Goal: Communication & Community: Answer question/provide support

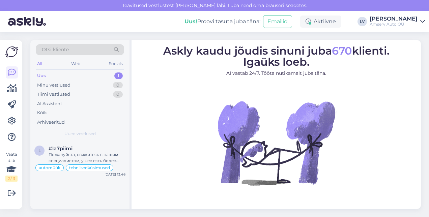
click at [59, 72] on div "Uus 1" at bounding box center [80, 75] width 88 height 9
click at [75, 149] on div "#la7piimi" at bounding box center [87, 149] width 77 height 6
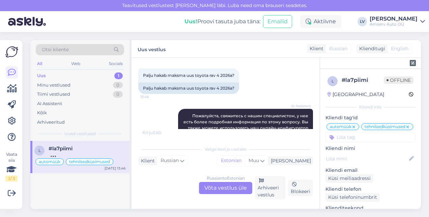
scroll to position [1514, 0]
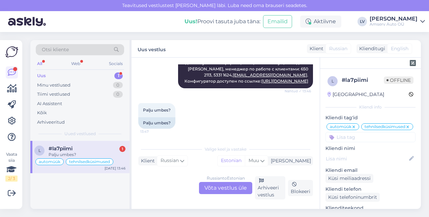
click at [222, 184] on div "Russian to Estonian Võta vestlus üle" at bounding box center [225, 188] width 53 height 12
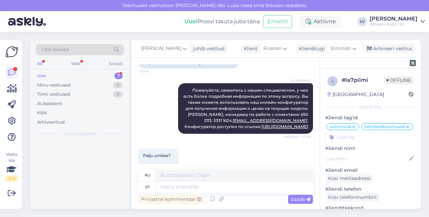
scroll to position [1550, 0]
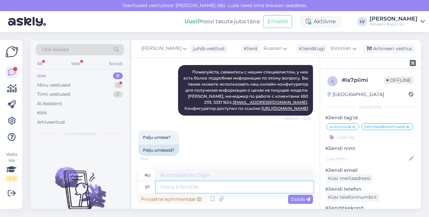
click at [206, 185] on textarea at bounding box center [234, 186] width 157 height 11
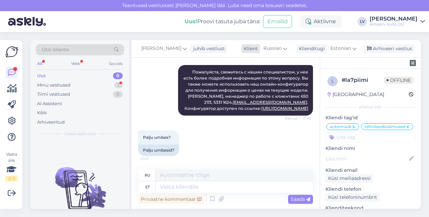
click at [287, 48] on div "Russian" at bounding box center [274, 48] width 31 height 11
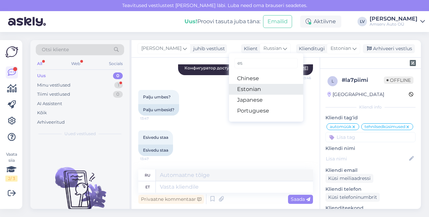
type input "es"
click at [256, 88] on link "Estonian" at bounding box center [266, 89] width 74 height 11
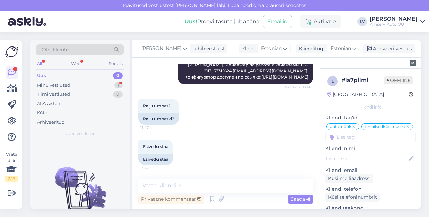
scroll to position [1581, 0]
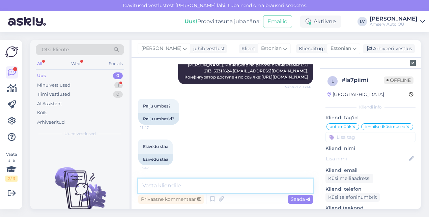
click at [174, 192] on textarea at bounding box center [225, 186] width 175 height 14
type textarea "Tere"
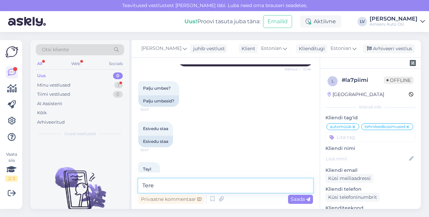
scroll to position [1639, 0]
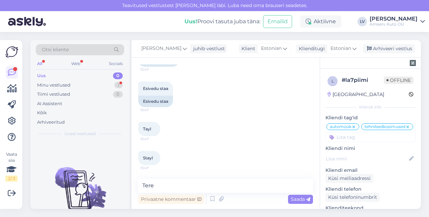
click at [190, 117] on div "Tayl 13:47" at bounding box center [225, 129] width 175 height 29
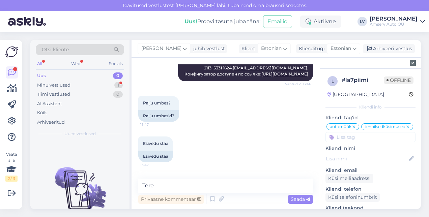
scroll to position [1566, 0]
click at [301, 198] on span "Saada" at bounding box center [300, 199] width 20 height 6
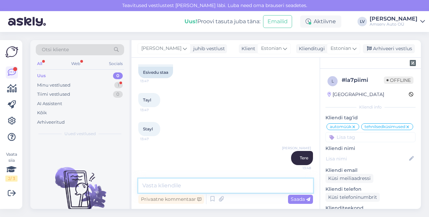
click at [290, 180] on textarea at bounding box center [225, 186] width 175 height 14
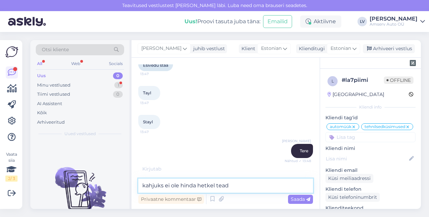
type textarea "kahjuks ei ole hinda hetkel teada"
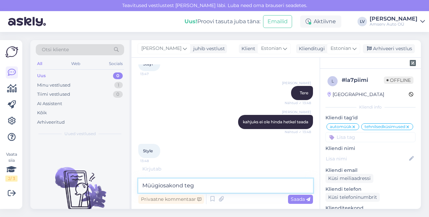
scroll to position [1755, 0]
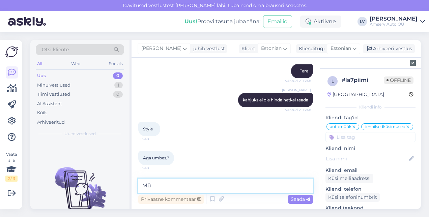
type textarea "M"
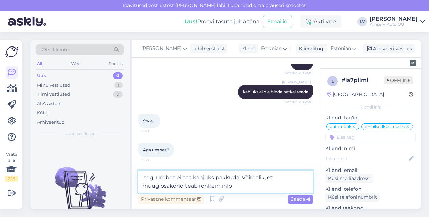
type textarea "isegi umbes ei saa kahjuks pakkuda. Võimalik, et müügiosakond teab rohkem infot"
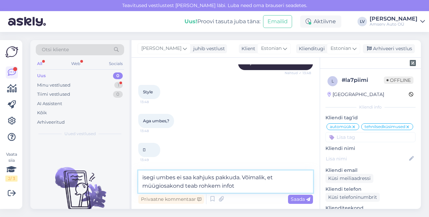
drag, startPoint x: 244, startPoint y: 182, endPoint x: 44, endPoint y: 179, distance: 199.5
click at [44, 179] on div "Otsi kliente All Web Socials Uus 0 Minu vestlused 1 Tiimi vestlused 0 AI Assist…" at bounding box center [225, 124] width 390 height 169
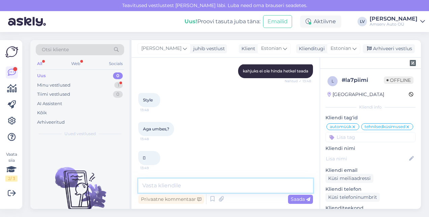
scroll to position [1784, 0]
type textarea "p"
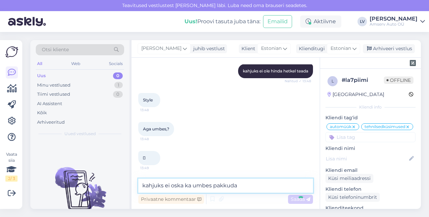
type textarea "kahjuks ei oska ka umbes pakkudam"
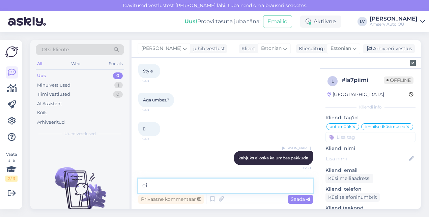
type textarea "e"
type textarea "v"
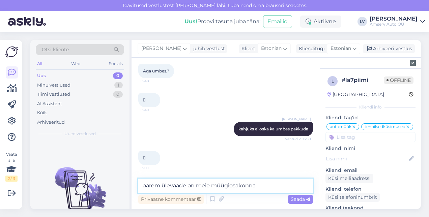
type textarea "parem ülevaade on meie müügiosakonnal"
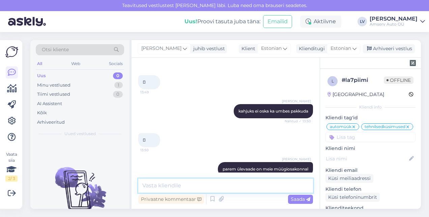
scroll to position [1871, 0]
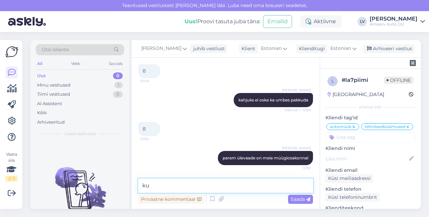
type textarea "k"
type textarea "võimalik, et alates 41 000"
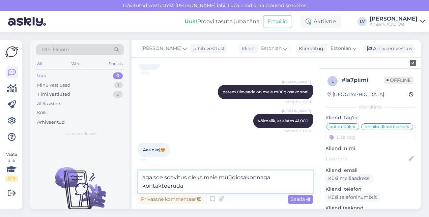
scroll to position [1936, 0]
type textarea "aga soe soovitus oleks meie müügiosakonnaga kontakteeruda. Nad saavad abiks oll…"
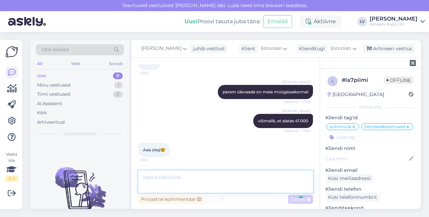
scroll to position [1964, 0]
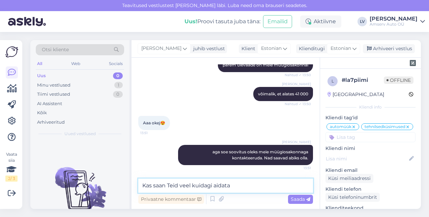
type textarea "Kas saan Teid veel kuidagi aidata?"
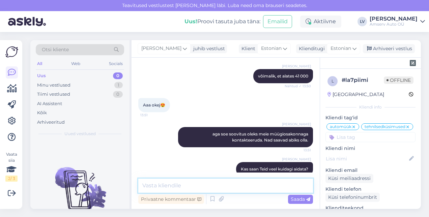
scroll to position [1993, 0]
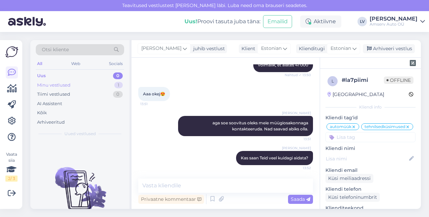
click at [72, 84] on div "Minu vestlused 1" at bounding box center [80, 85] width 88 height 9
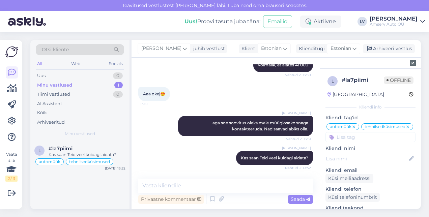
click at [174, 156] on div "Liili Vahesalu Kas saan Teid veel kuidagi aidata? Nähtud ✓ 13:52" at bounding box center [225, 158] width 175 height 29
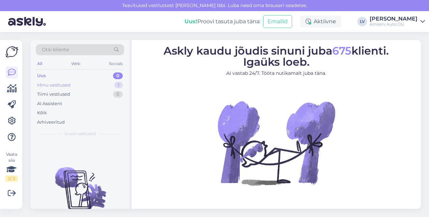
click at [82, 88] on div "Minu vestlused 1" at bounding box center [80, 85] width 88 height 9
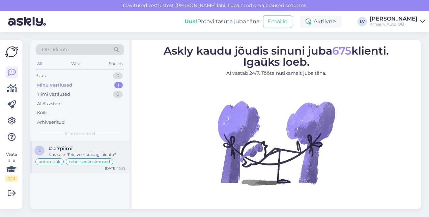
click at [65, 153] on div "Kas saan Teid veel kuidagi aidata?" at bounding box center [87, 155] width 77 height 6
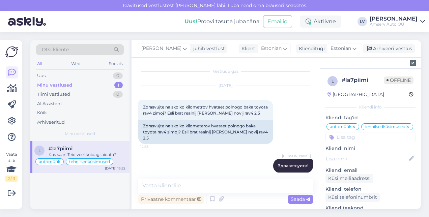
scroll to position [1993, 0]
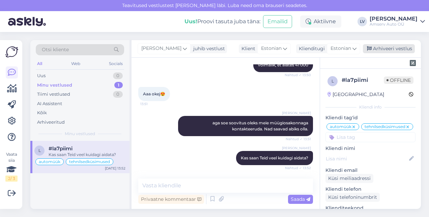
click at [373, 50] on div "Arhiveeri vestlus" at bounding box center [389, 48] width 52 height 9
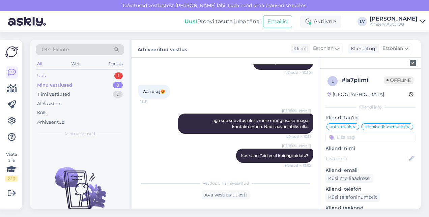
click at [63, 73] on div "Uus 1" at bounding box center [80, 75] width 88 height 9
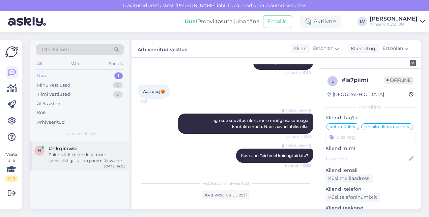
click at [74, 156] on div "Palun võtke ühendust meie spetsialistiga, tal on parem ülevaade. [PERSON_NAME] …" at bounding box center [87, 158] width 77 height 12
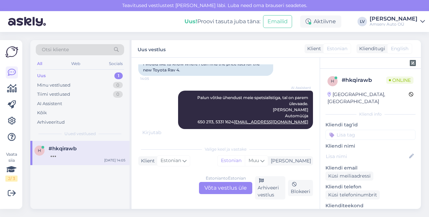
scroll to position [178, 0]
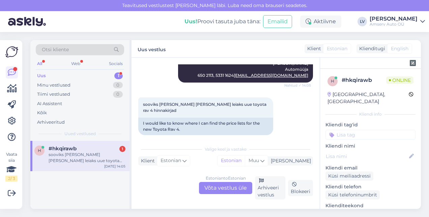
click at [234, 183] on div "Estonian to Estonian Võta vestlus üle" at bounding box center [225, 188] width 53 height 12
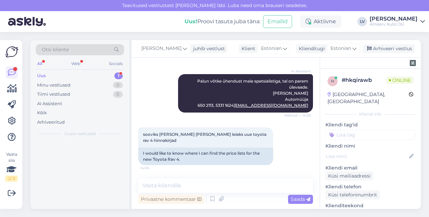
scroll to position [142, 0]
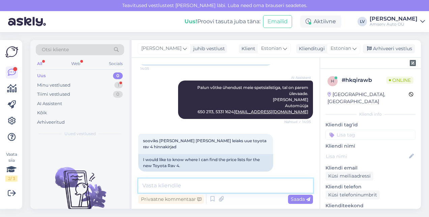
click at [213, 190] on textarea at bounding box center [225, 186] width 175 height 14
type textarea "Tere"
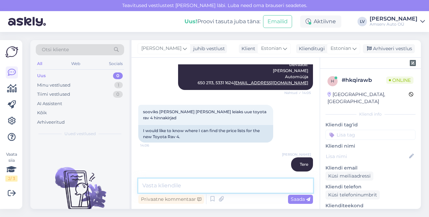
drag, startPoint x: 177, startPoint y: 186, endPoint x: 175, endPoint y: 181, distance: 5.4
click at [177, 183] on textarea at bounding box center [225, 186] width 175 height 14
type textarea "Kahjuks hetkel hinnakirja ei ole"
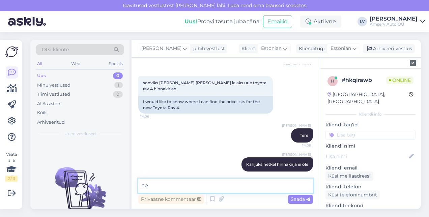
type textarea "t"
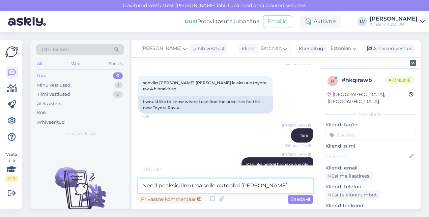
scroll to position [228, 0]
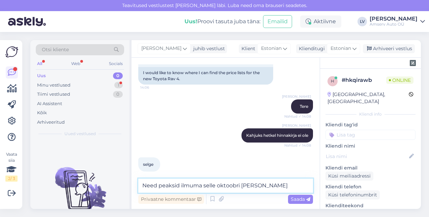
click at [214, 187] on textarea "Need peaksid ilmuma selle oktoobri [PERSON_NAME]" at bounding box center [225, 186] width 175 height 14
type textarea "Need peaksid ilmuma oktoobri [PERSON_NAME]"
drag, startPoint x: 245, startPoint y: 186, endPoint x: 301, endPoint y: 200, distance: 57.5
click at [247, 186] on textarea "Need peaksid ilmuma oktoobri [PERSON_NAME]" at bounding box center [225, 186] width 175 height 14
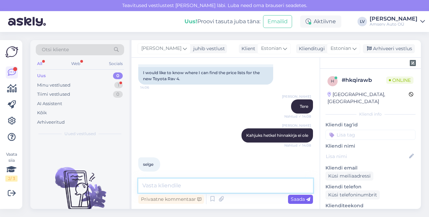
scroll to position [257, 0]
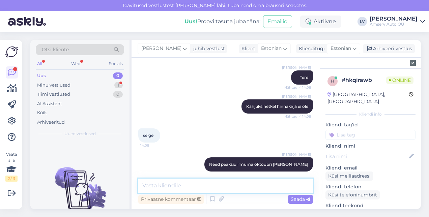
click at [210, 179] on textarea at bounding box center [225, 186] width 175 height 14
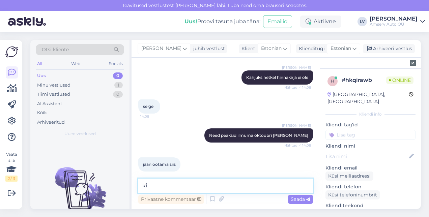
type textarea "k"
type textarea "u"
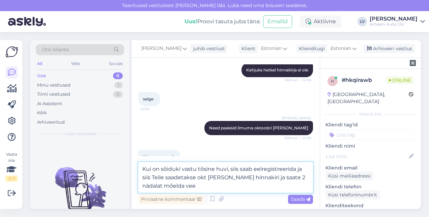
type textarea "Kui on sõiduki vastu tõsine huvi, siis saab eelregistreerida ja siis Teile saad…"
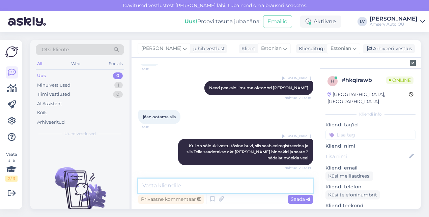
scroll to position [328, 0]
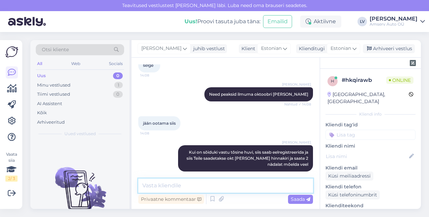
click at [197, 190] on textarea at bounding box center [225, 186] width 175 height 14
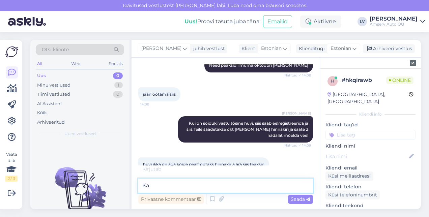
type textarea "K"
type textarea "suurepärane"
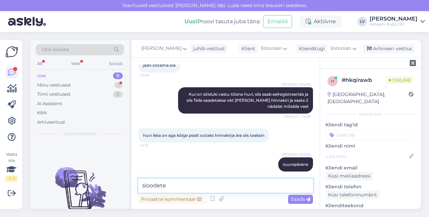
scroll to position [415, 0]
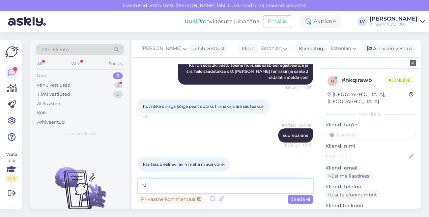
type textarea "s"
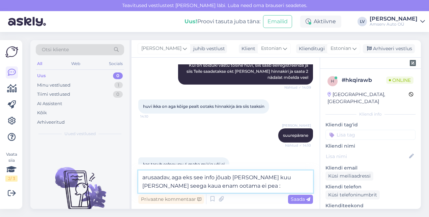
type textarea "arusaadav, aga eks see info jõuab [PERSON_NAME] kuu [PERSON_NAME] seega kaua en…"
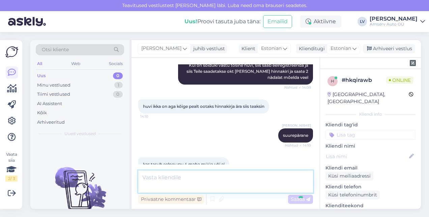
scroll to position [450, 0]
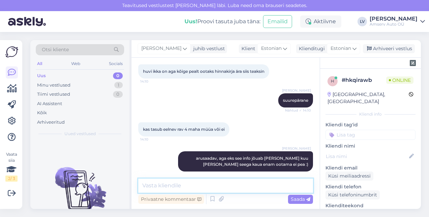
click at [153, 188] on textarea at bounding box center [225, 186] width 175 height 14
type textarea "Kas saame veel kuidagi abiks Teile olla?"
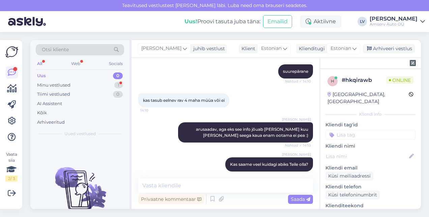
scroll to position [508, 0]
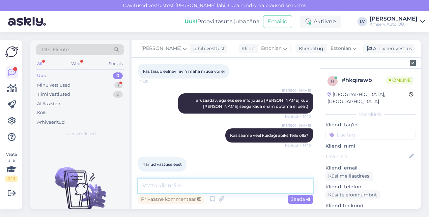
click at [216, 184] on textarea at bounding box center [225, 186] width 175 height 14
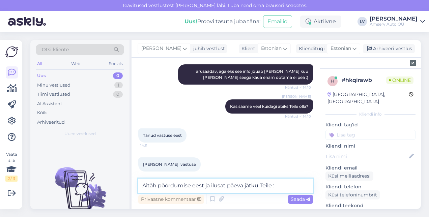
type textarea "Aitäh pöördumise eest ja ilusat päeva jätku Teile :)"
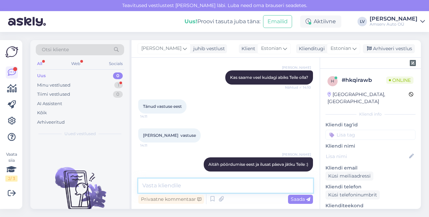
scroll to position [594, 0]
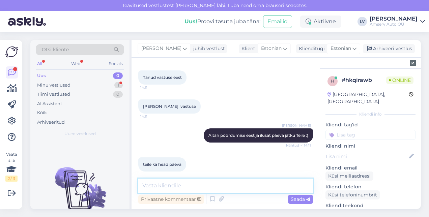
drag, startPoint x: 179, startPoint y: 187, endPoint x: 174, endPoint y: 167, distance: 21.1
click at [180, 184] on textarea at bounding box center [225, 186] width 175 height 14
type textarea "aitäh :)"
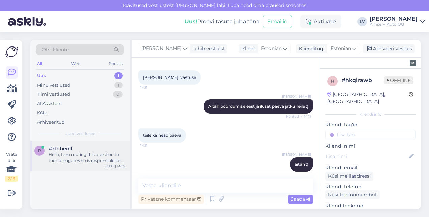
click at [90, 152] on div "Hello, I am routing this question to the colleague who is responsible for this …" at bounding box center [87, 158] width 77 height 12
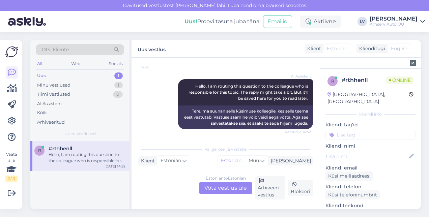
scroll to position [0, 0]
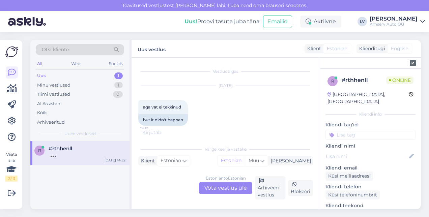
click at [226, 188] on div "Estonian to Estonian Võta vestlus üle" at bounding box center [225, 188] width 53 height 12
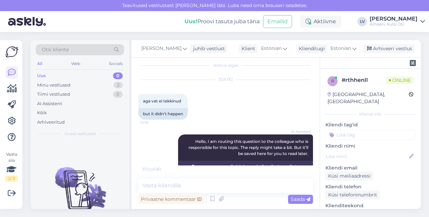
scroll to position [32, 0]
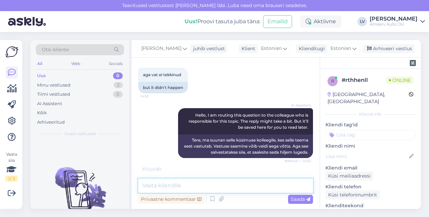
click at [176, 183] on textarea at bounding box center [225, 186] width 175 height 14
type textarea "Tere, kuidas saame aidata Teid?"
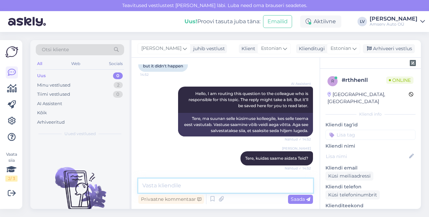
scroll to position [83, 0]
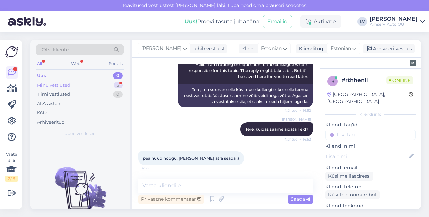
click at [68, 85] on div "Minu vestlused" at bounding box center [53, 85] width 33 height 7
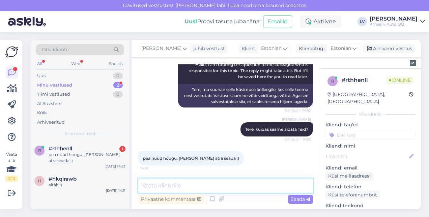
click at [218, 190] on textarea at bounding box center [225, 186] width 175 height 14
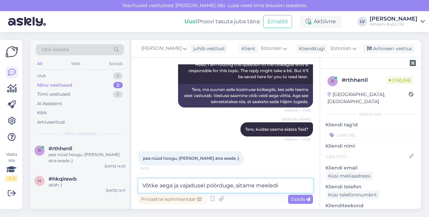
type textarea "Võtke aega ja vajadusel pöörduge, aitame meeledi"
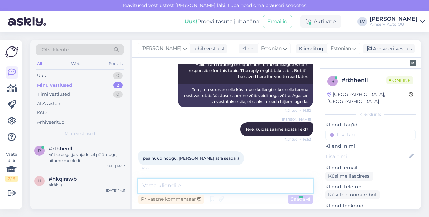
scroll to position [112, 0]
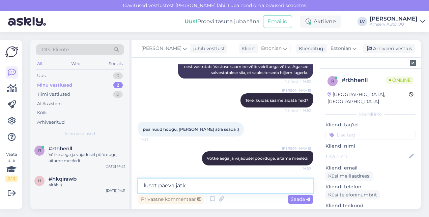
type textarea "ilusat päeva jätku"
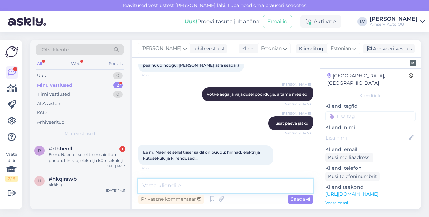
scroll to position [19, 0]
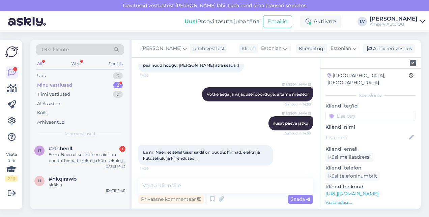
click at [357, 191] on link "[URL][DOMAIN_NAME]" at bounding box center [351, 194] width 53 height 6
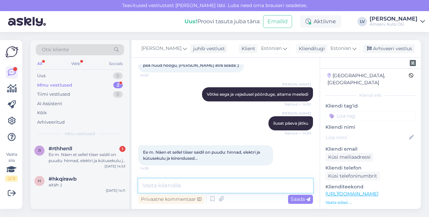
click at [146, 187] on textarea at bounding box center [225, 186] width 175 height 14
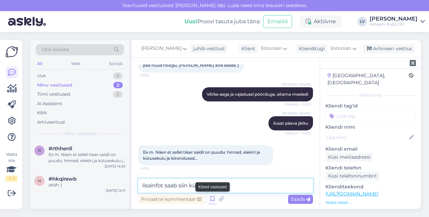
paste textarea "[URL][DOMAIN_NAME]"
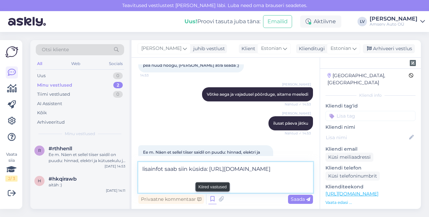
type textarea "lisainfot saab siin küsida: [URL][DOMAIN_NAME]"
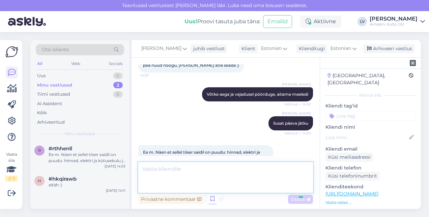
scroll to position [211, 0]
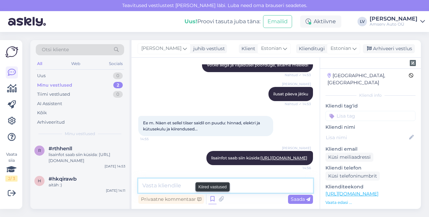
type textarea "a"
type textarea "´"
type textarea "j"
type textarea "[PERSON_NAME] on oodata oktoobri [PERSON_NAME]"
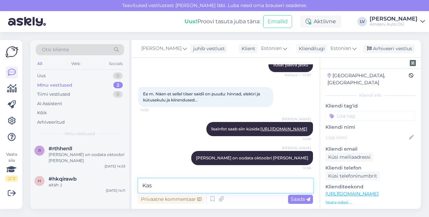
scroll to position [0, 0]
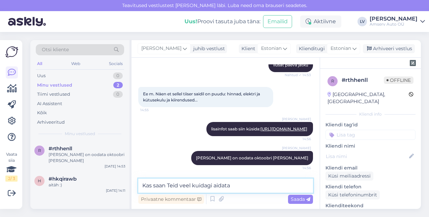
type textarea "Kas saan Teid veel kuidagi aidata?"
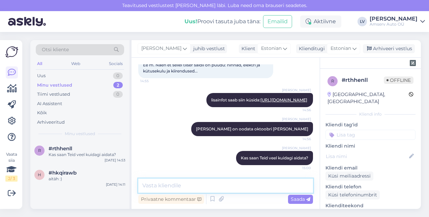
click at [215, 184] on textarea at bounding box center [225, 186] width 175 height 14
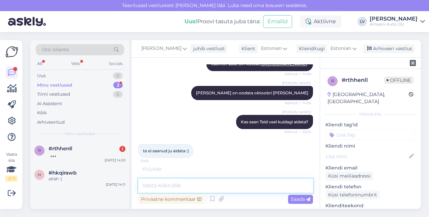
scroll to position [327, 0]
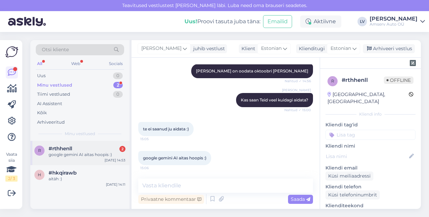
click at [94, 151] on div "#rthhenll 2" at bounding box center [87, 149] width 77 height 6
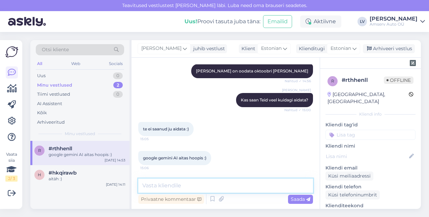
click at [206, 187] on textarea at bounding box center [225, 186] width 175 height 14
type textarea "Tore, et saite vajaliku infot"
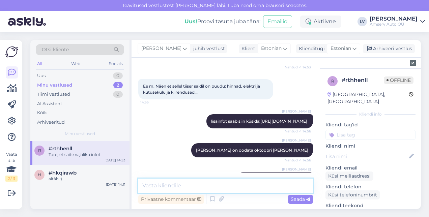
scroll to position [242, 0]
click at [171, 187] on textarea at bounding box center [225, 186] width 175 height 14
drag, startPoint x: 253, startPoint y: 187, endPoint x: 193, endPoint y: 188, distance: 60.3
click at [193, 188] on textarea "[PERSON_NAME] sõidukite [PERSON_NAME] sõidukite" at bounding box center [225, 186] width 175 height 14
type textarea "S"
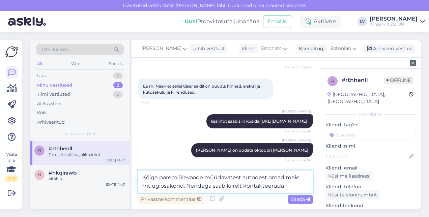
paste textarea "[PHONE_NUMBER] [EMAIL_ADDRESS][DOMAIN_NAME]"
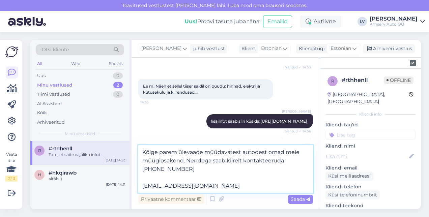
click at [141, 185] on textarea "Kõige parem ülevaade müüdavatest autodest omad meie müügiosakond. Nendega saab …" at bounding box center [225, 169] width 175 height 48
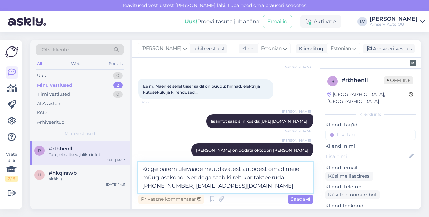
type textarea "Kõige parem ülevaade müüdavatest autodest omad meie müügiosakond. Nendega saab …"
click at [238, 189] on textarea "Kõige parem ülevaade müüdavatest autodest omad meie müügiosakond. Nendega saab …" at bounding box center [225, 177] width 175 height 31
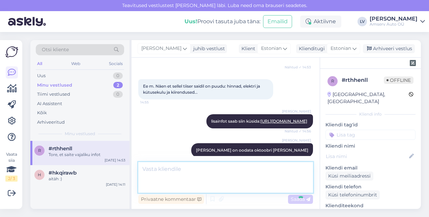
scroll to position [397, 0]
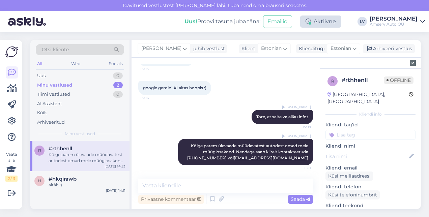
click at [339, 24] on div "Aktiivne" at bounding box center [320, 22] width 41 height 12
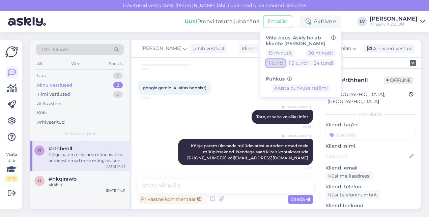
click at [285, 61] on button "1 tund" at bounding box center [276, 62] width 20 height 7
